Goal: Transaction & Acquisition: Purchase product/service

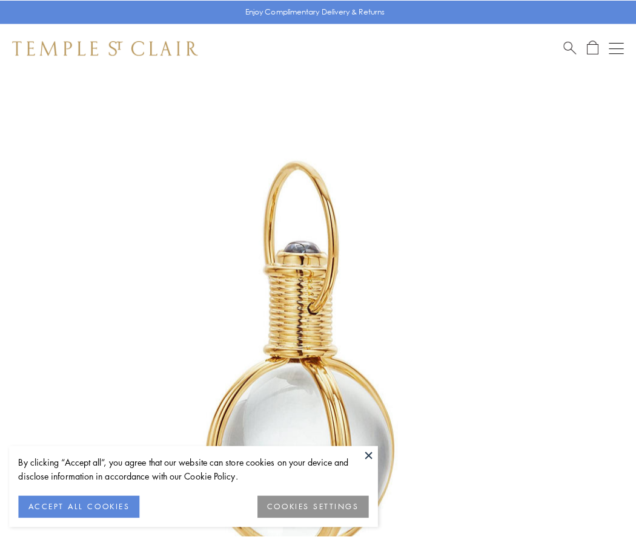
scroll to position [316, 0]
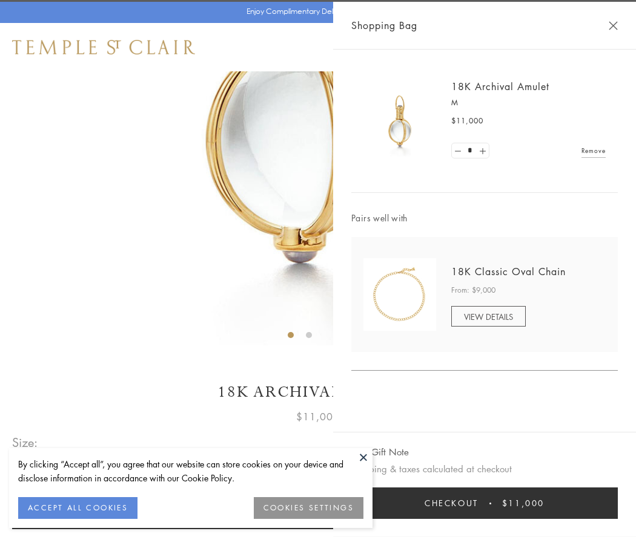
click at [484, 504] on button "Checkout $11,000" at bounding box center [484, 503] width 266 height 31
